Goal: Find specific page/section: Find specific page/section

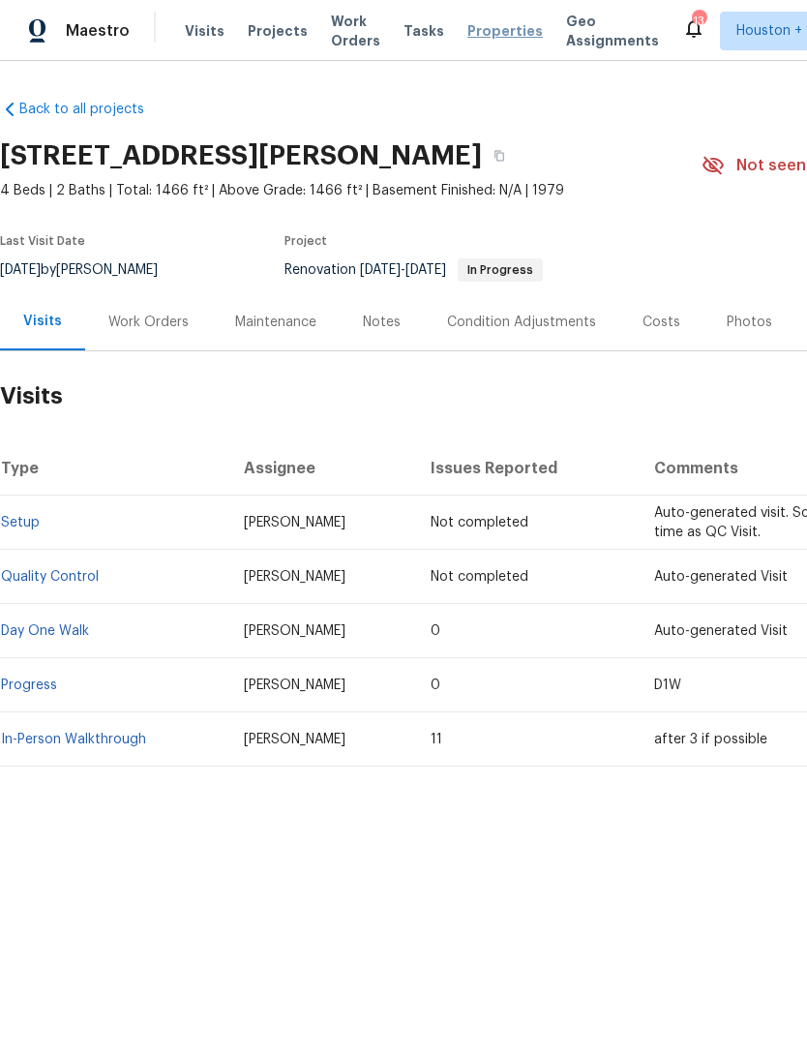
click at [487, 39] on span "Properties" at bounding box center [504, 30] width 75 height 19
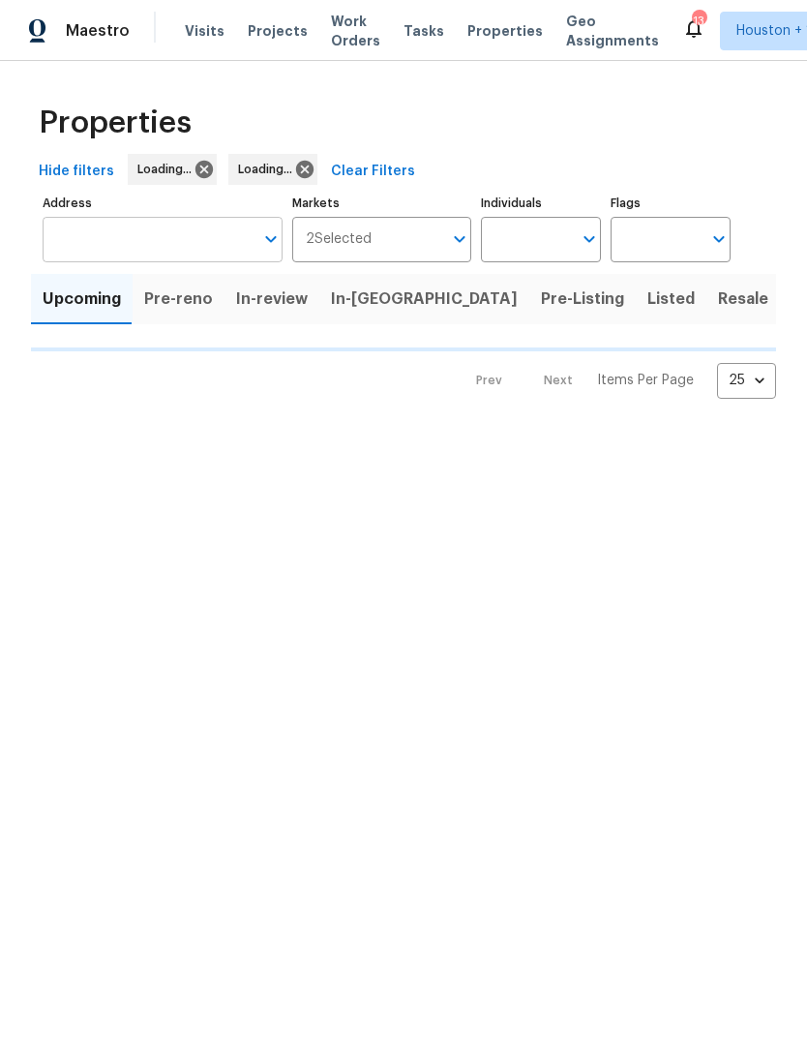
click at [100, 237] on input "Address" at bounding box center [148, 239] width 211 height 45
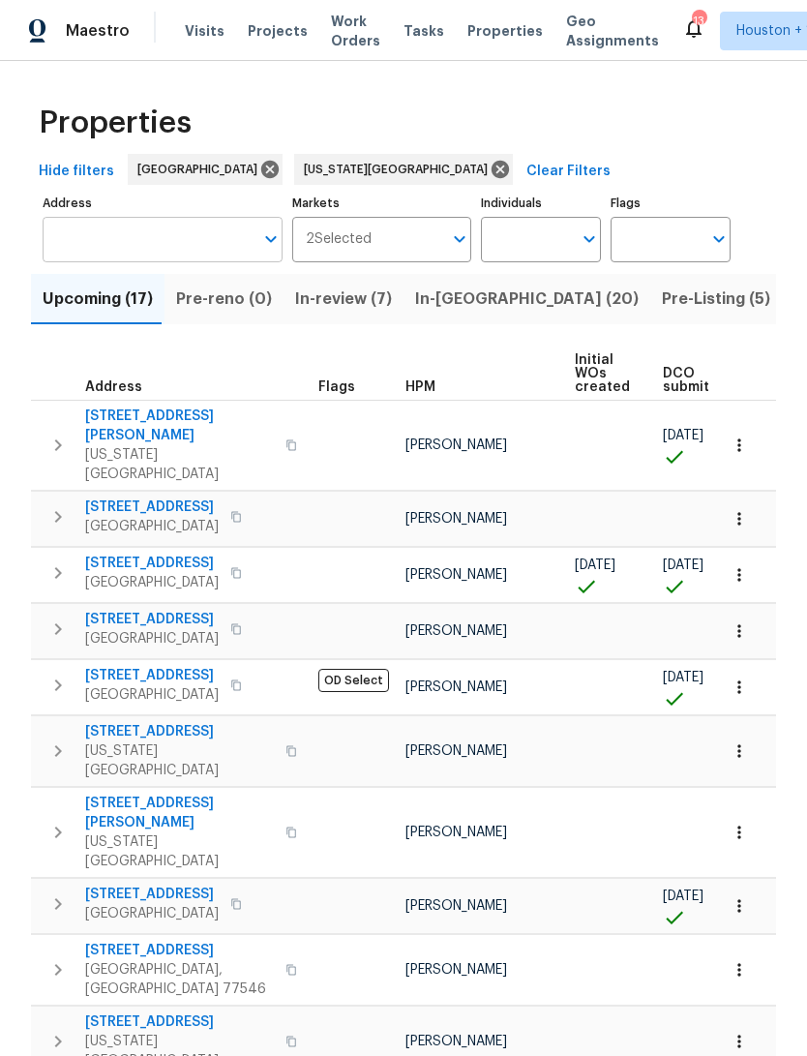
click at [94, 246] on input "Address" at bounding box center [148, 239] width 211 height 45
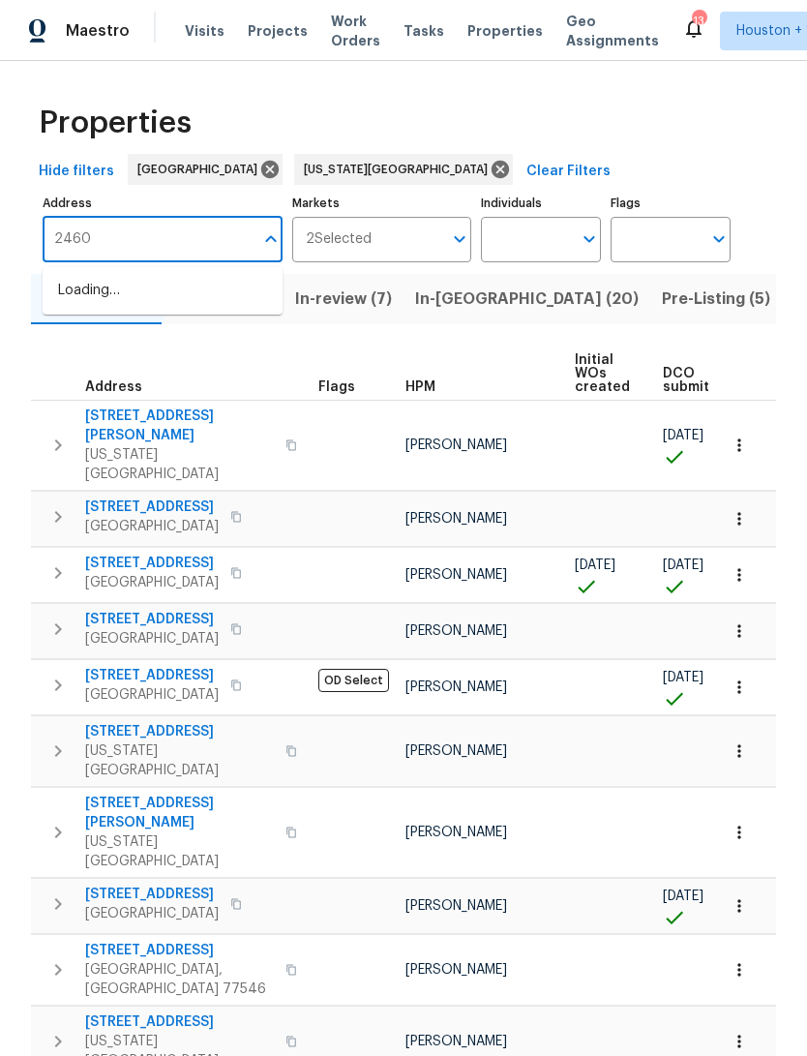
type input "24602"
click at [98, 284] on li "24602 Bennetts Ridge Ln Porter TX 77365" at bounding box center [163, 301] width 240 height 52
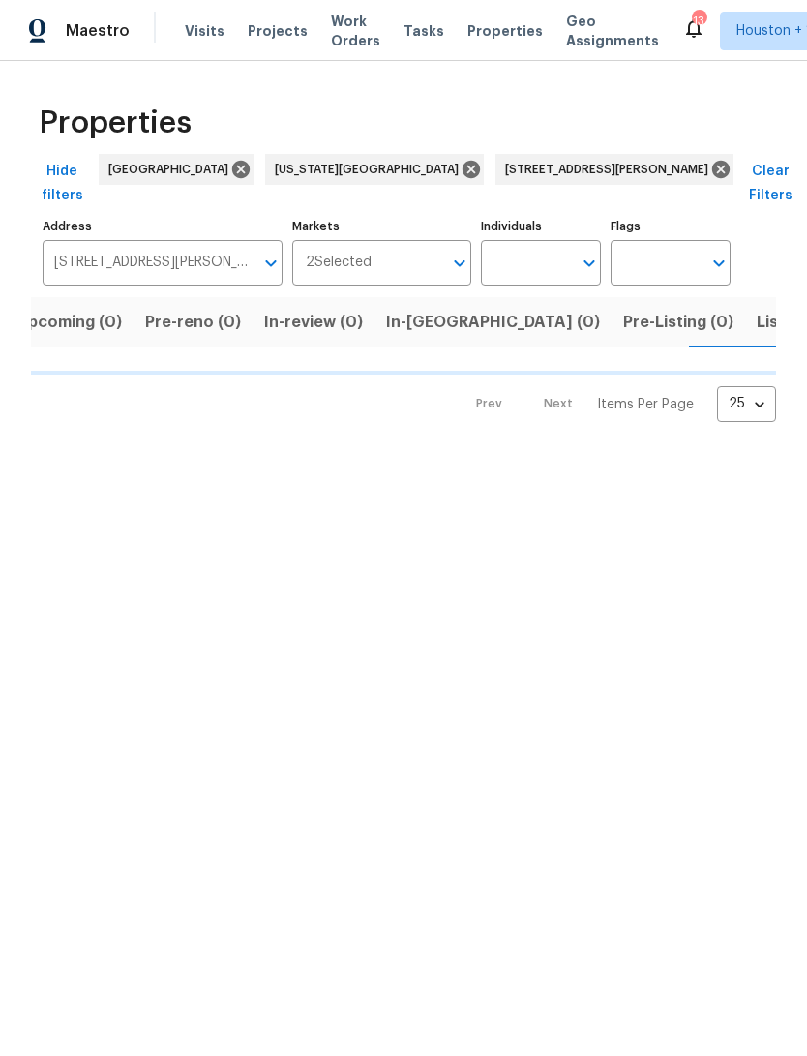
scroll to position [0, 31]
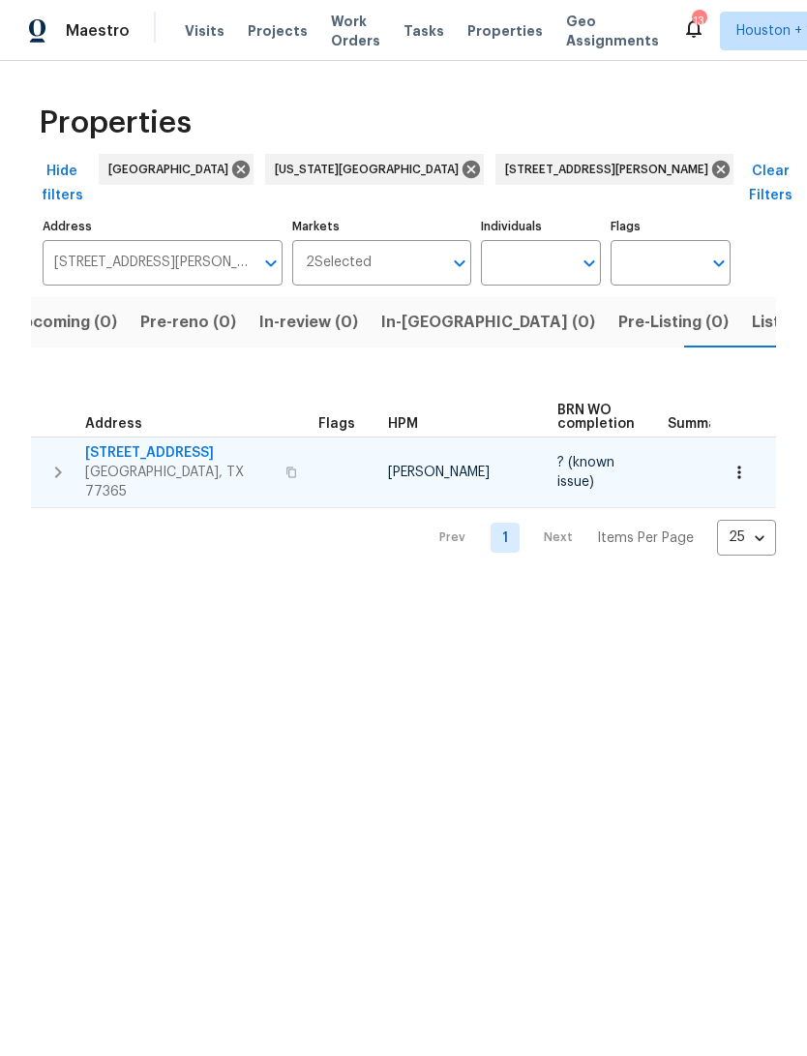
click at [189, 463] on span "Porter, TX 77365" at bounding box center [179, 482] width 189 height 39
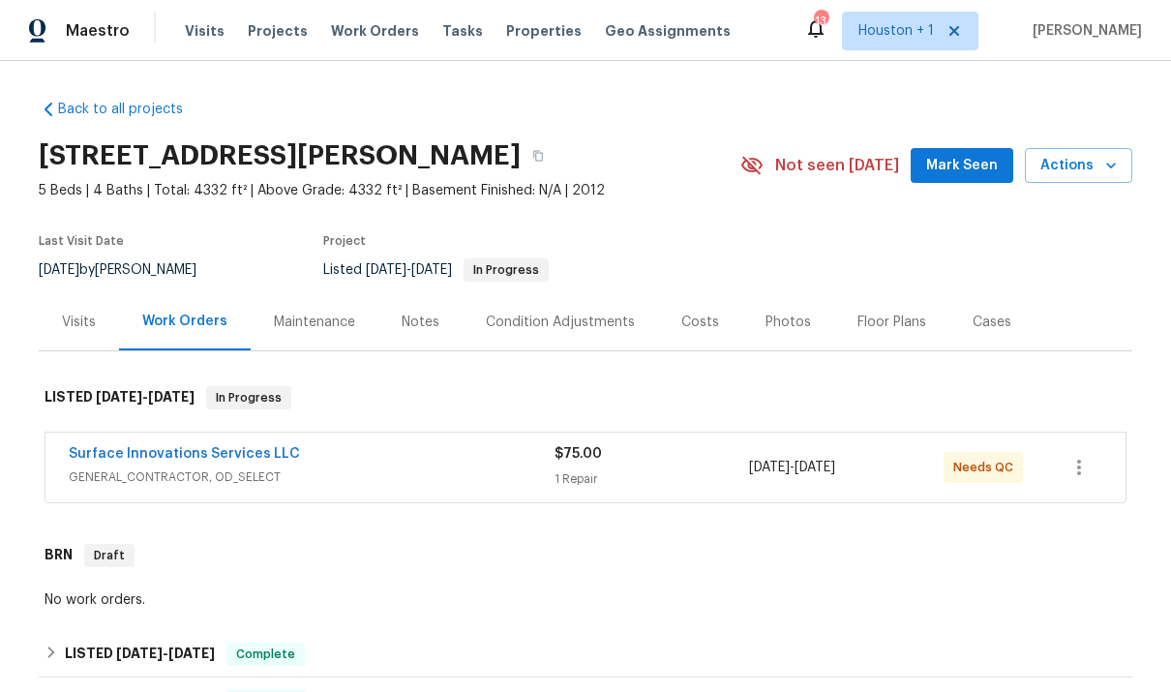
click at [777, 314] on div "Photos" at bounding box center [787, 322] width 45 height 19
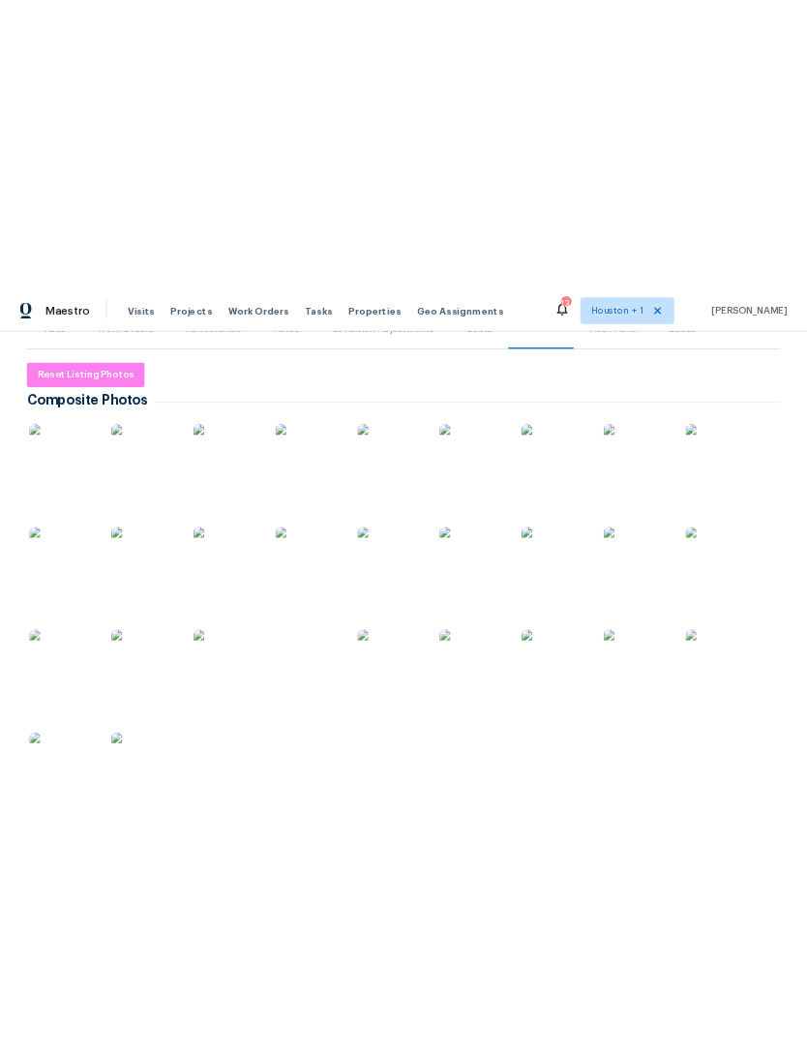
scroll to position [174, 0]
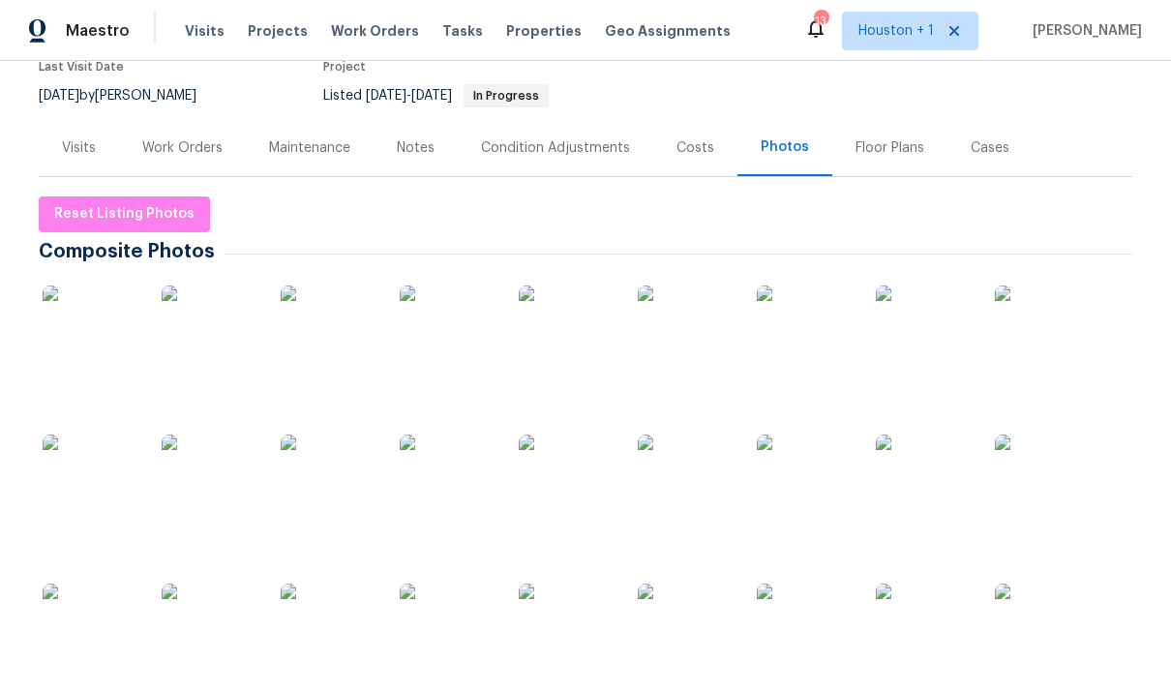
click at [314, 475] on img at bounding box center [329, 482] width 97 height 97
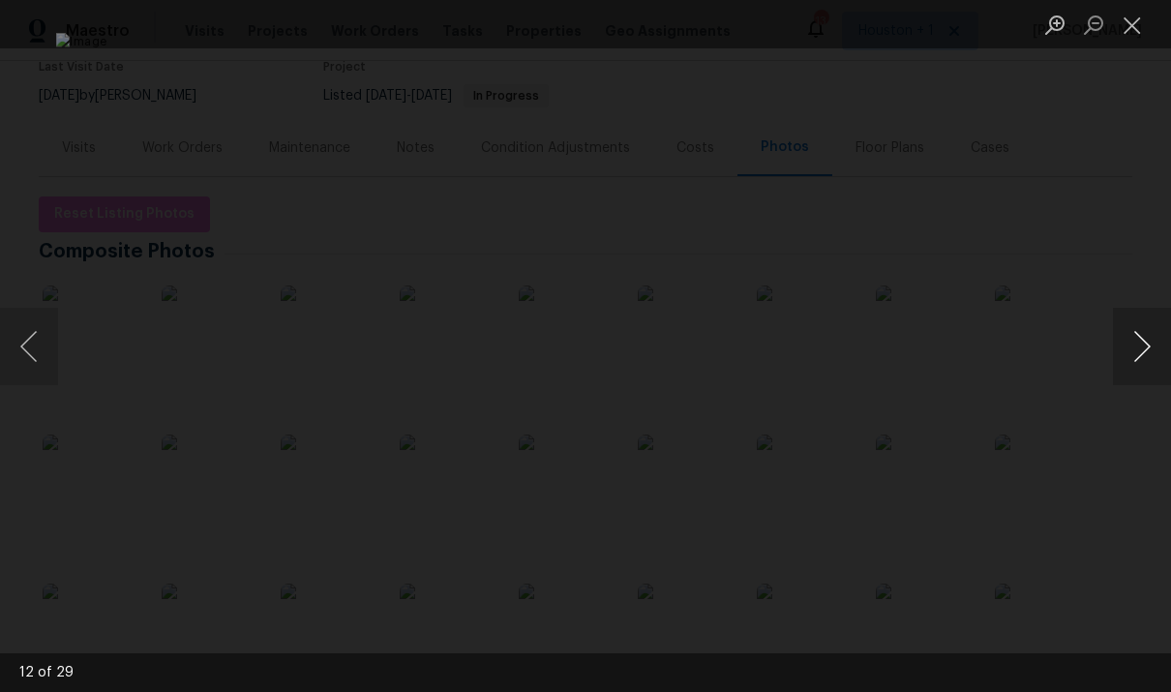
click at [1131, 346] on button "Next image" at bounding box center [1142, 346] width 58 height 77
click at [1131, 351] on button "Next image" at bounding box center [1142, 346] width 58 height 77
click at [1134, 354] on button "Next image" at bounding box center [1142, 346] width 58 height 77
click at [1137, 351] on button "Next image" at bounding box center [1142, 346] width 58 height 77
click at [1142, 353] on button "Next image" at bounding box center [1142, 346] width 58 height 77
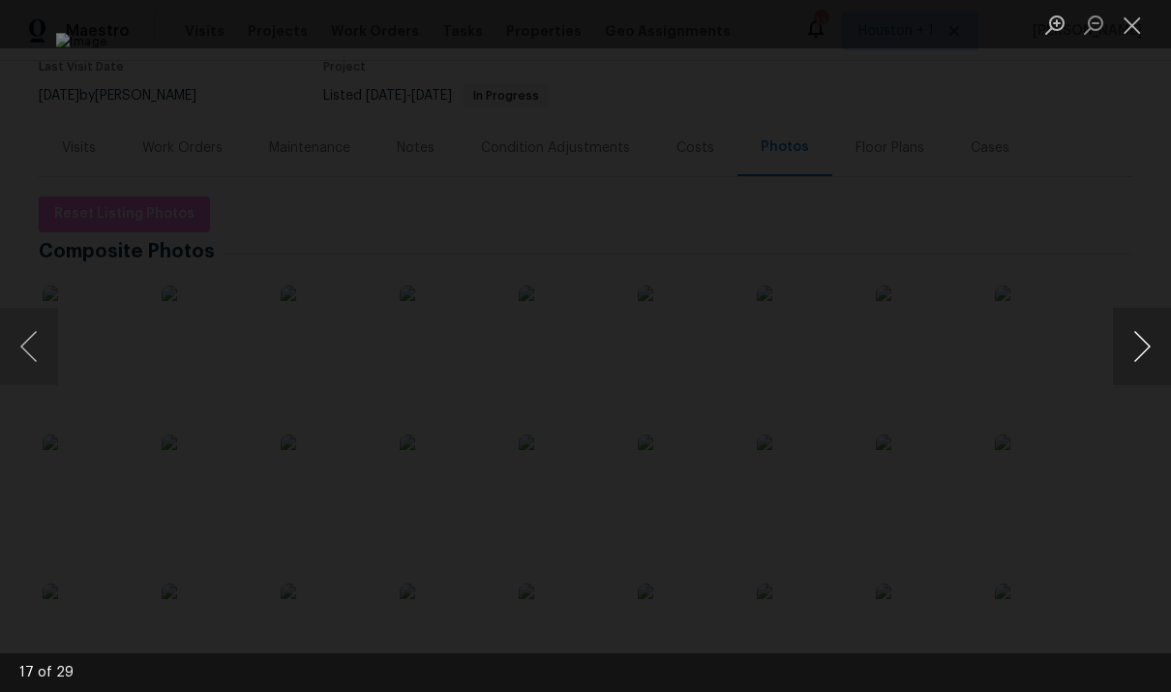
click at [1140, 359] on button "Next image" at bounding box center [1142, 346] width 58 height 77
click at [1143, 356] on button "Next image" at bounding box center [1142, 346] width 58 height 77
click at [1147, 355] on button "Next image" at bounding box center [1142, 346] width 58 height 77
click at [1140, 354] on button "Next image" at bounding box center [1142, 346] width 58 height 77
click at [1138, 363] on button "Next image" at bounding box center [1142, 346] width 58 height 77
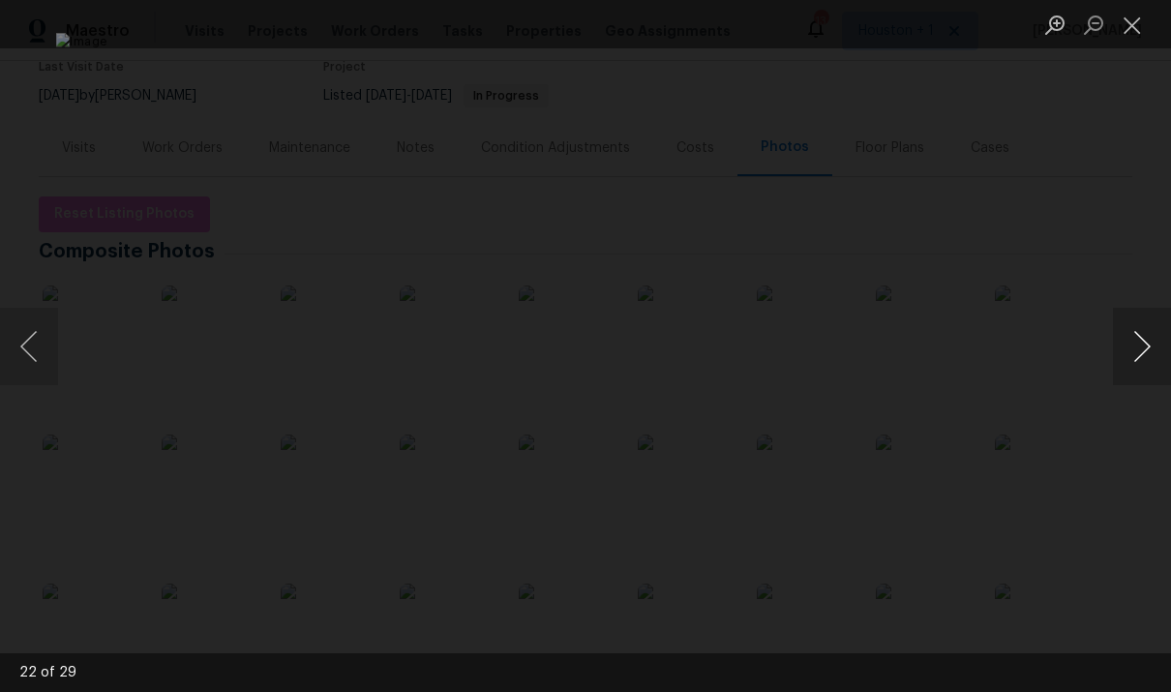
click at [1142, 357] on button "Next image" at bounding box center [1142, 346] width 58 height 77
click at [1144, 360] on button "Next image" at bounding box center [1142, 346] width 58 height 77
click at [1143, 357] on button "Next image" at bounding box center [1142, 346] width 58 height 77
click at [1139, 356] on button "Next image" at bounding box center [1142, 346] width 58 height 77
click at [1137, 361] on button "Next image" at bounding box center [1142, 346] width 58 height 77
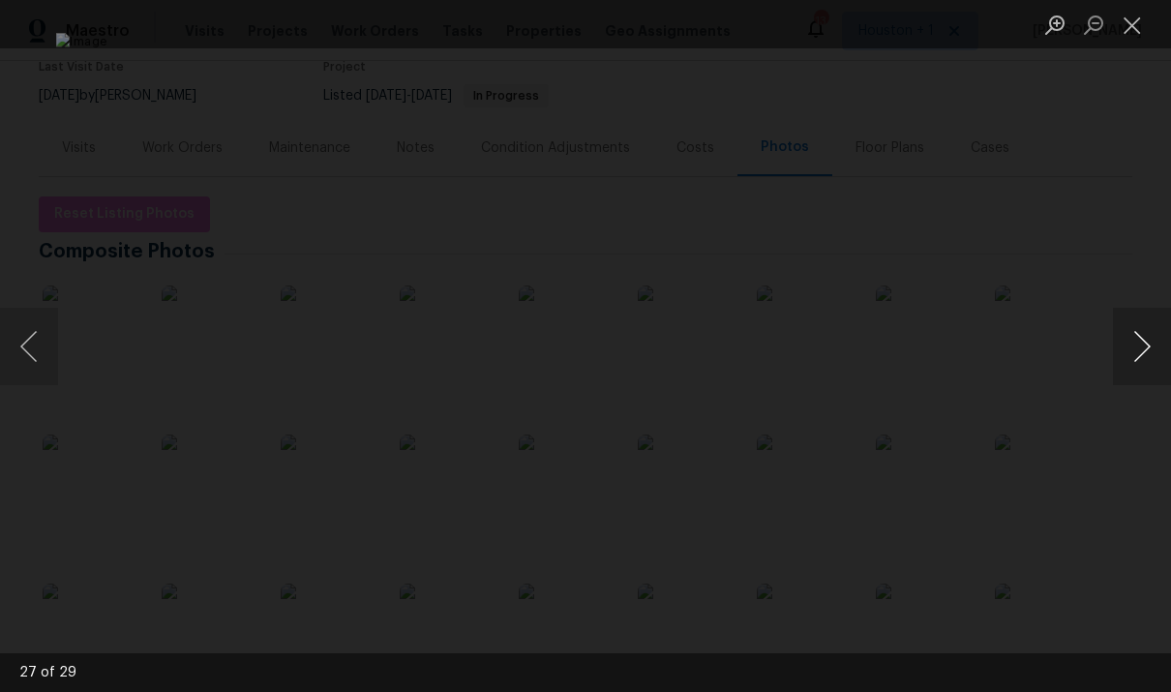
click at [1138, 360] on button "Next image" at bounding box center [1142, 346] width 58 height 77
click at [1139, 363] on button "Next image" at bounding box center [1142, 346] width 58 height 77
click at [1133, 19] on button "Close lightbox" at bounding box center [1132, 25] width 39 height 34
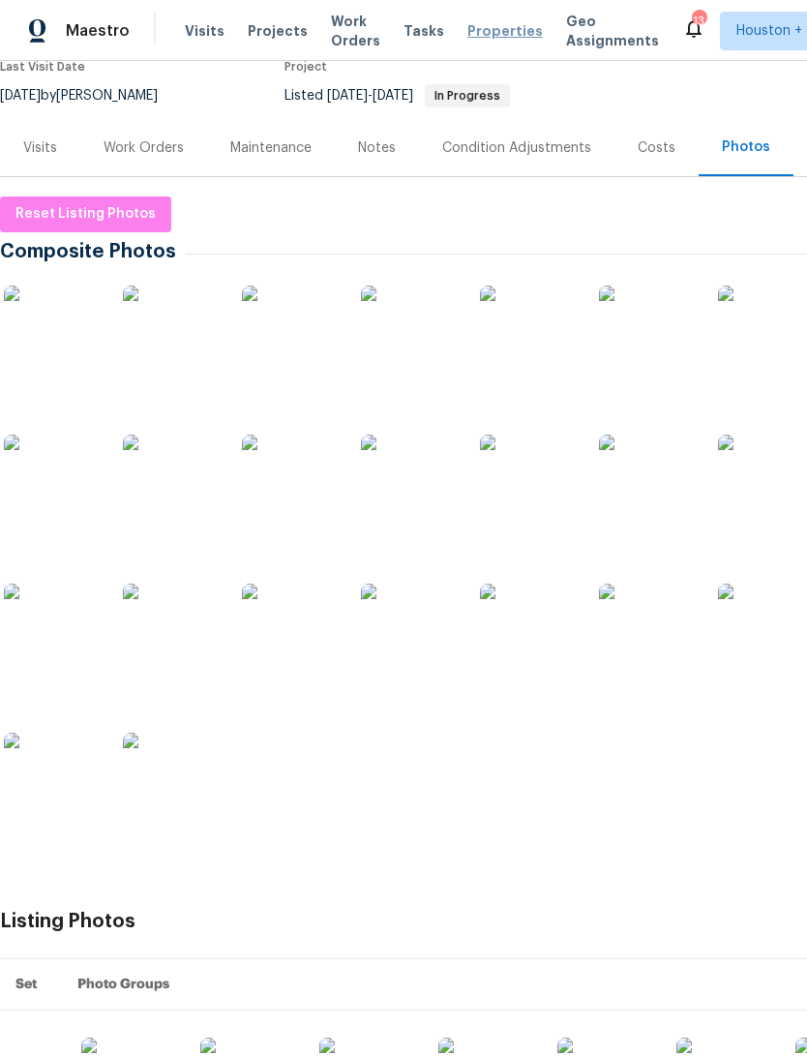
click at [476, 26] on span "Properties" at bounding box center [504, 30] width 75 height 19
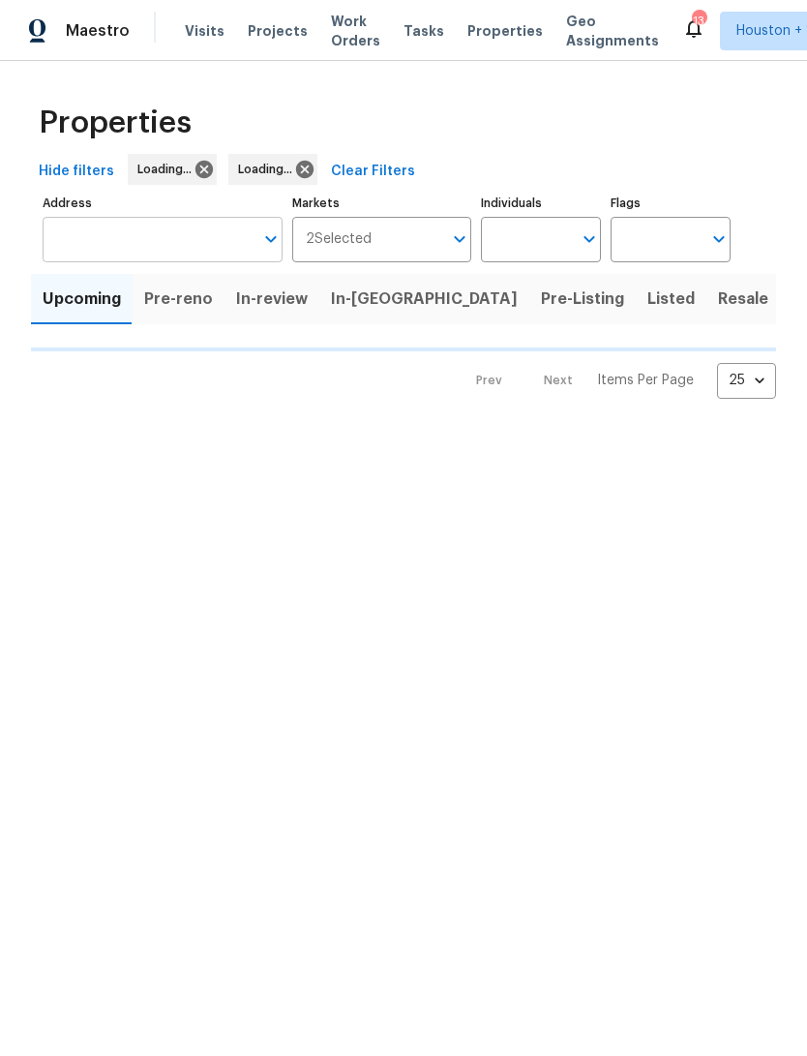
click at [204, 235] on input "Address" at bounding box center [148, 239] width 211 height 45
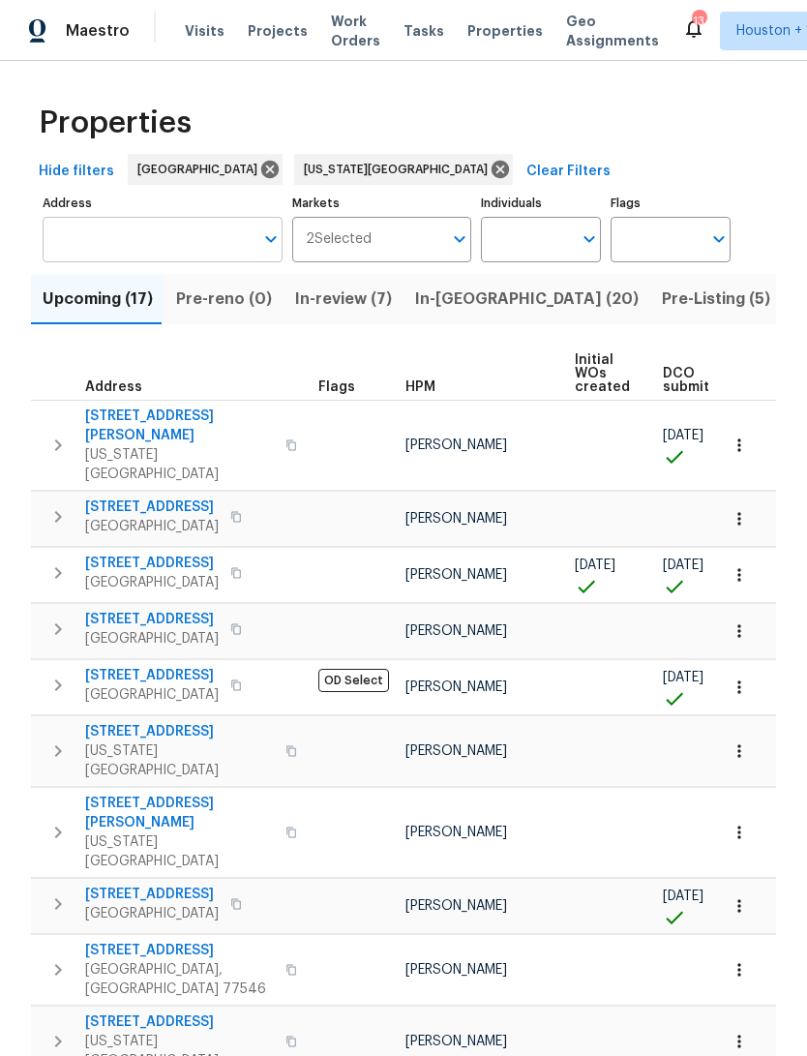
click at [93, 242] on input "Address" at bounding box center [148, 239] width 211 height 45
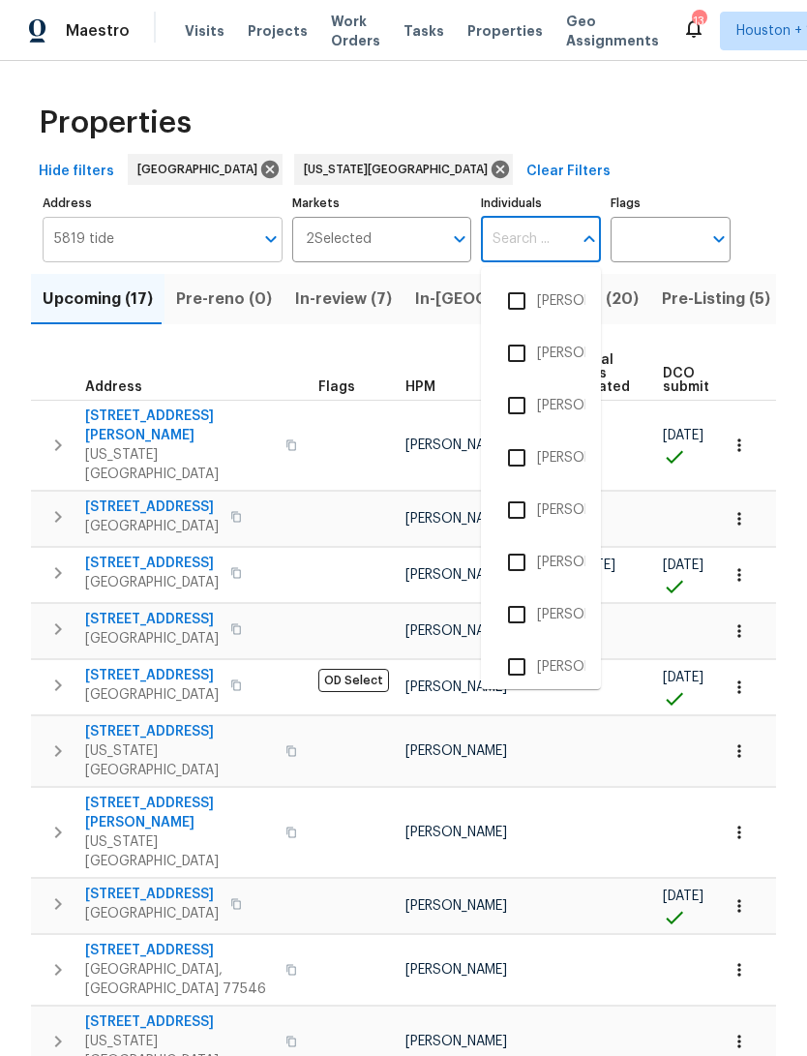
click at [131, 239] on input "5819 tide" at bounding box center [148, 239] width 211 height 45
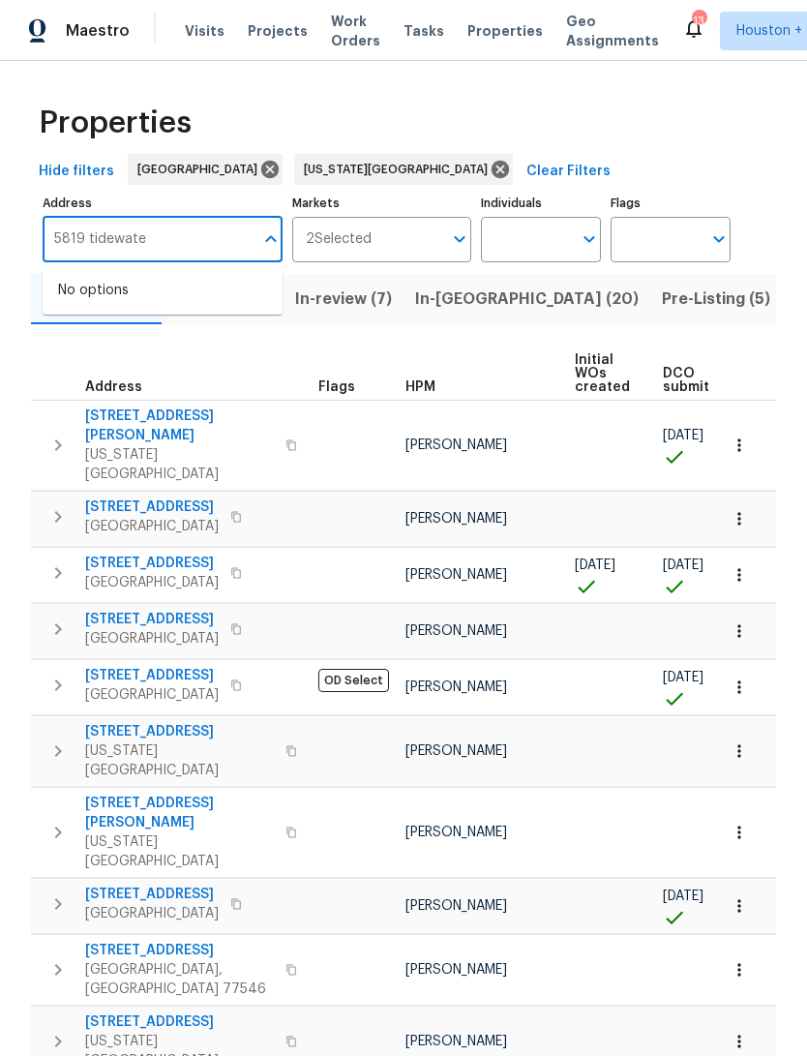
type input "5819 tidewater"
click at [115, 283] on li "5819 Tidewater Dr Houston TX 77085" at bounding box center [163, 291] width 240 height 32
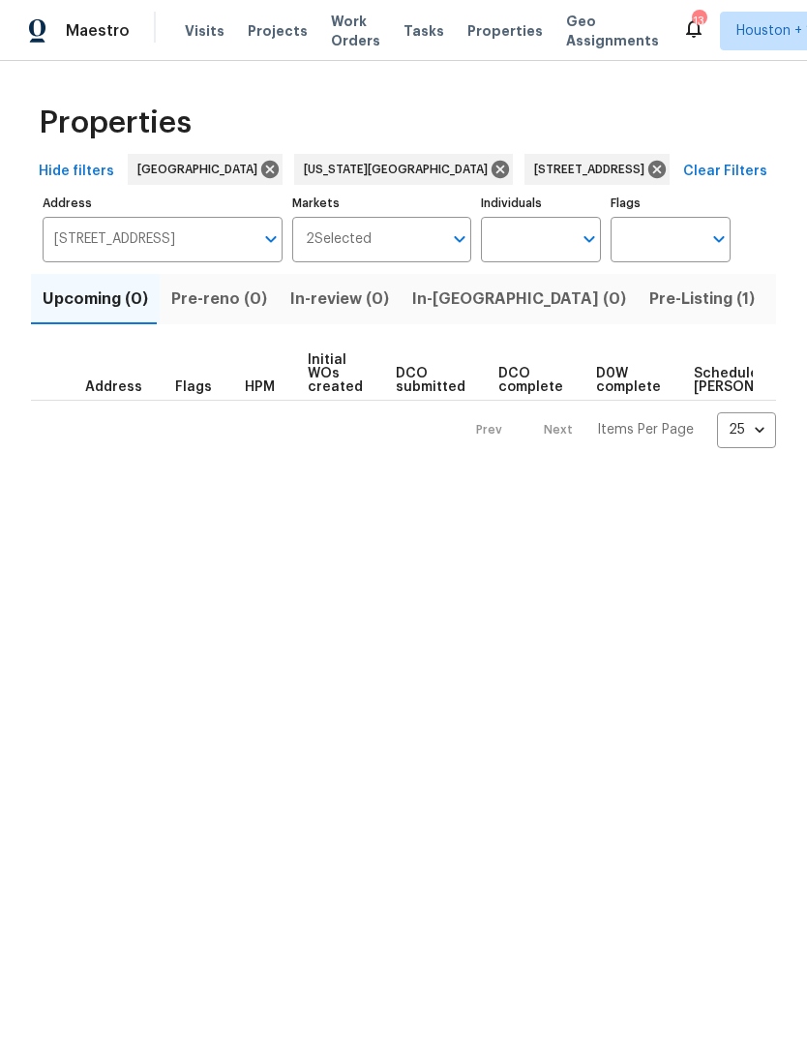
click at [649, 299] on span "Pre-Listing (1)" at bounding box center [701, 298] width 105 height 27
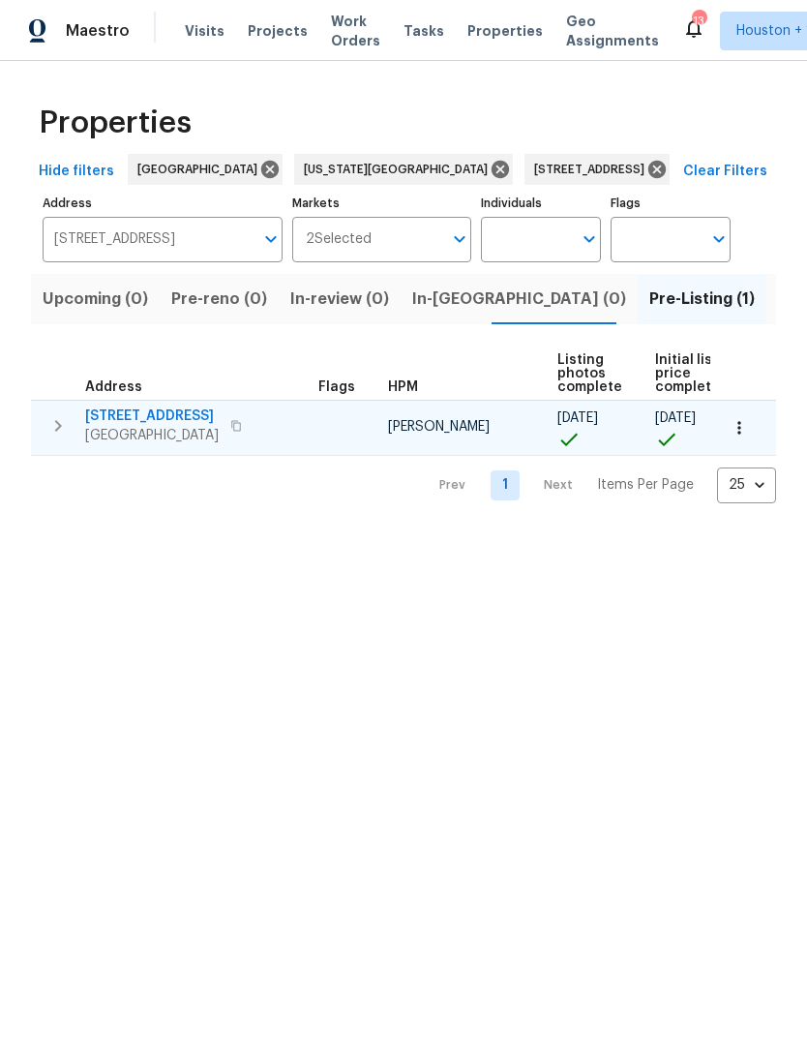
click at [135, 414] on span "5819 Tidewater Dr" at bounding box center [152, 415] width 134 height 19
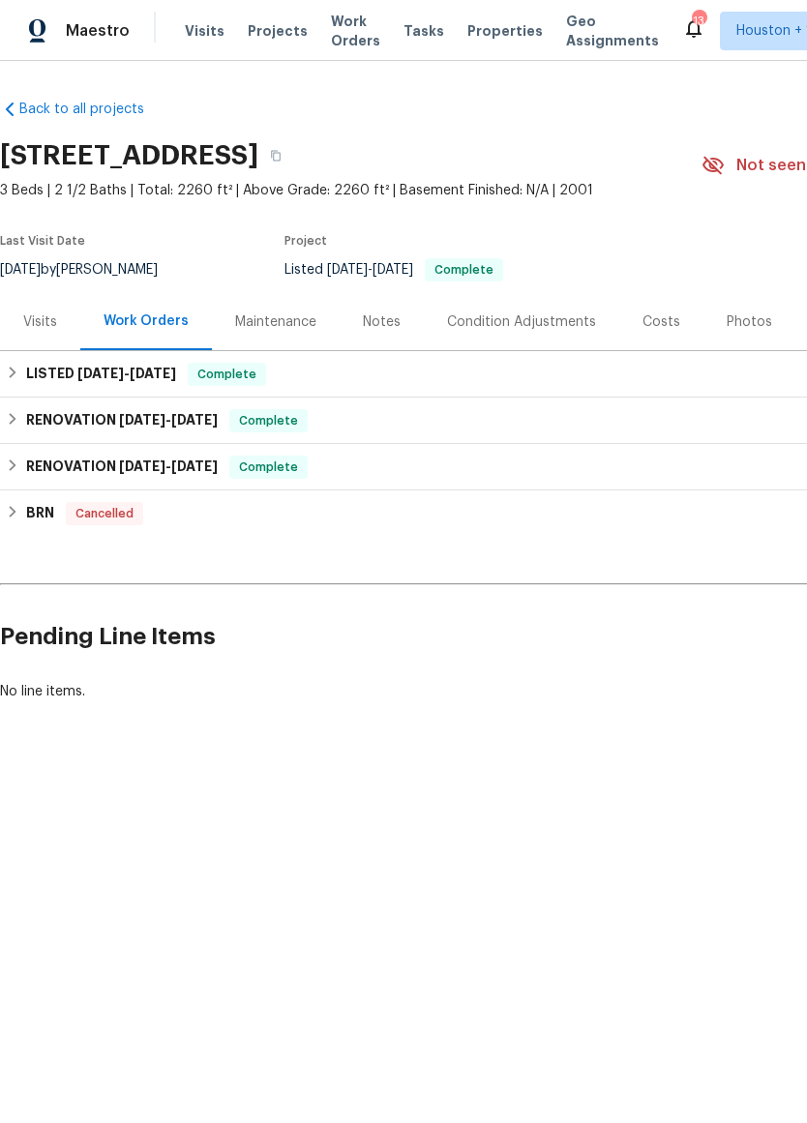
click at [41, 314] on div "Visits" at bounding box center [40, 322] width 34 height 19
